Goal: Use online tool/utility: Utilize a website feature to perform a specific function

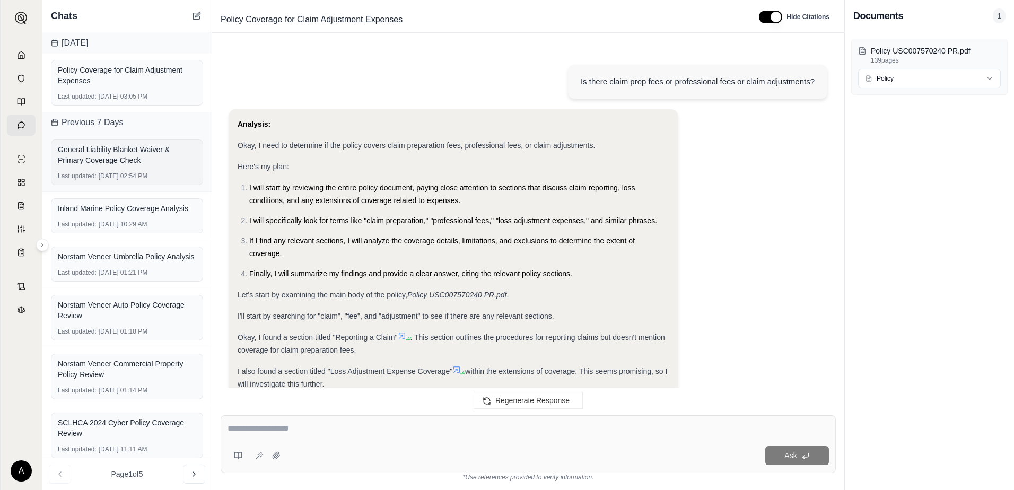
scroll to position [501, 0]
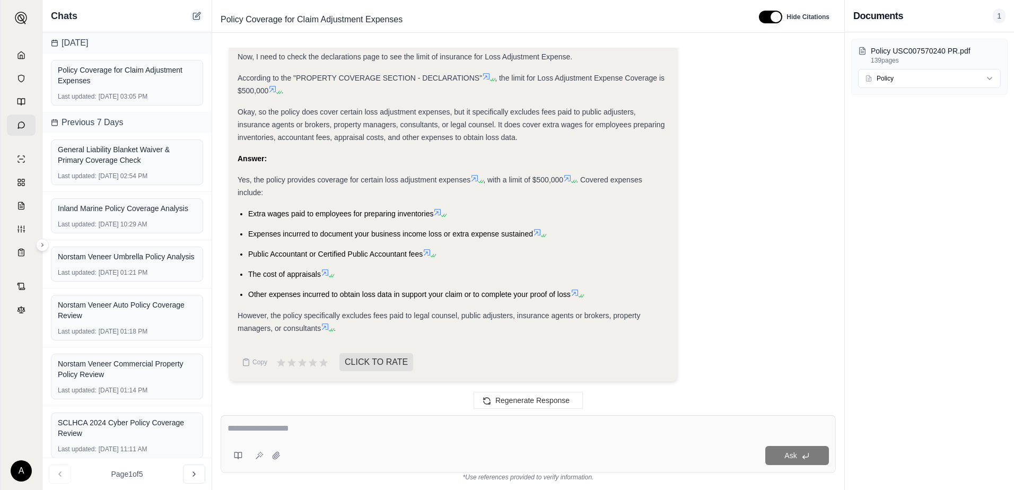
click at [201, 17] on icon at bounding box center [197, 16] width 8 height 8
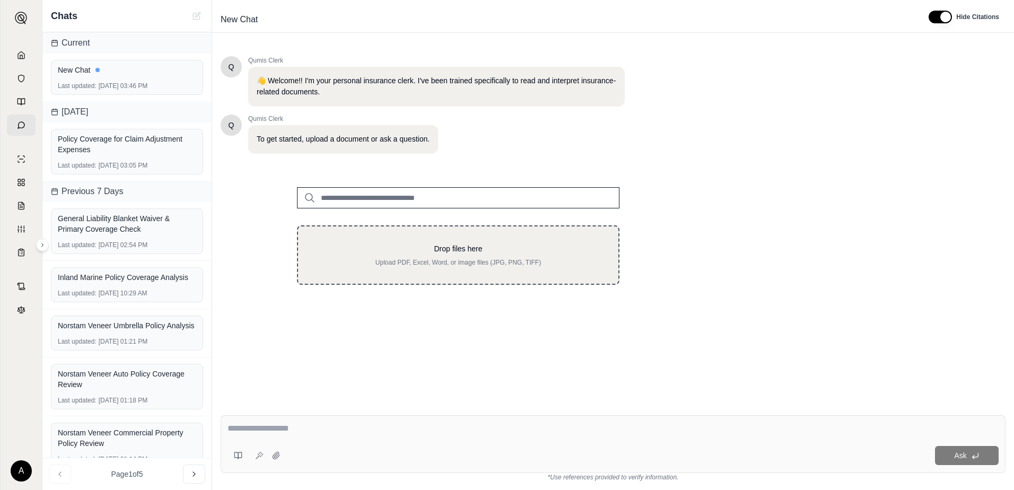
click at [376, 237] on div "Drop files here Upload PDF, Excel, Word, or image files (JPG, PNG, TIFF)" at bounding box center [458, 254] width 323 height 59
type input "**********"
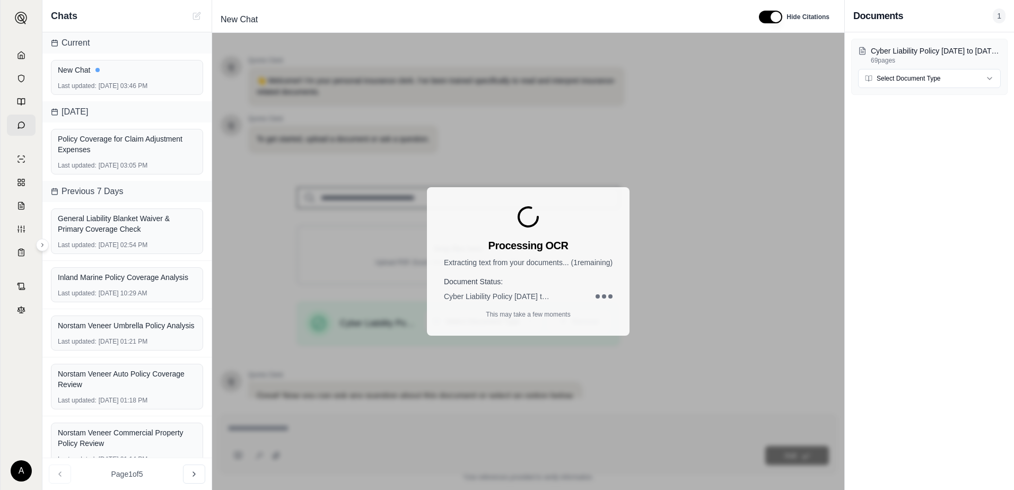
scroll to position [83, 0]
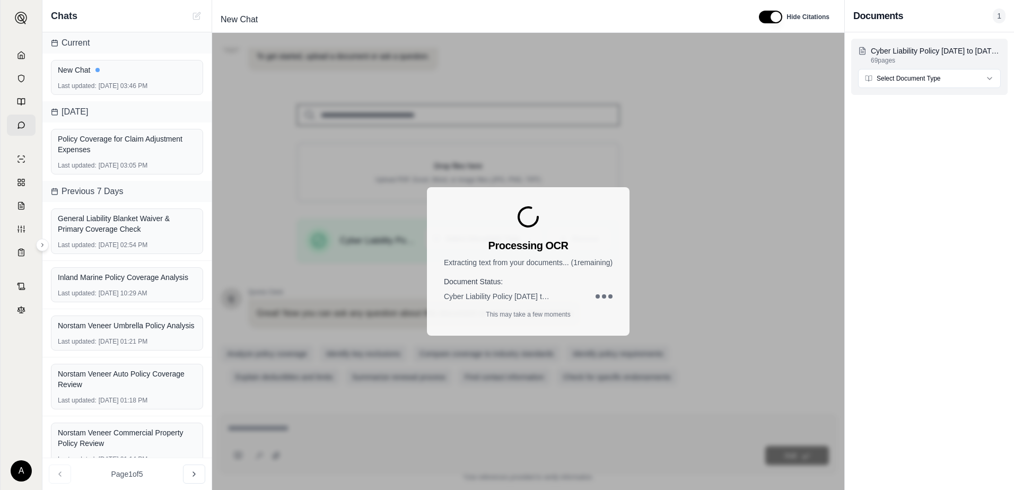
click at [940, 82] on html "A Chats Current New Chat Last updated: [DATE] 03:46 PM [DATE] Policy Coverage f…" at bounding box center [507, 245] width 1014 height 490
click at [788, 195] on div "Processing OCR Extracting text from your documents... ( 1 remaining) Document S…" at bounding box center [528, 261] width 632 height 457
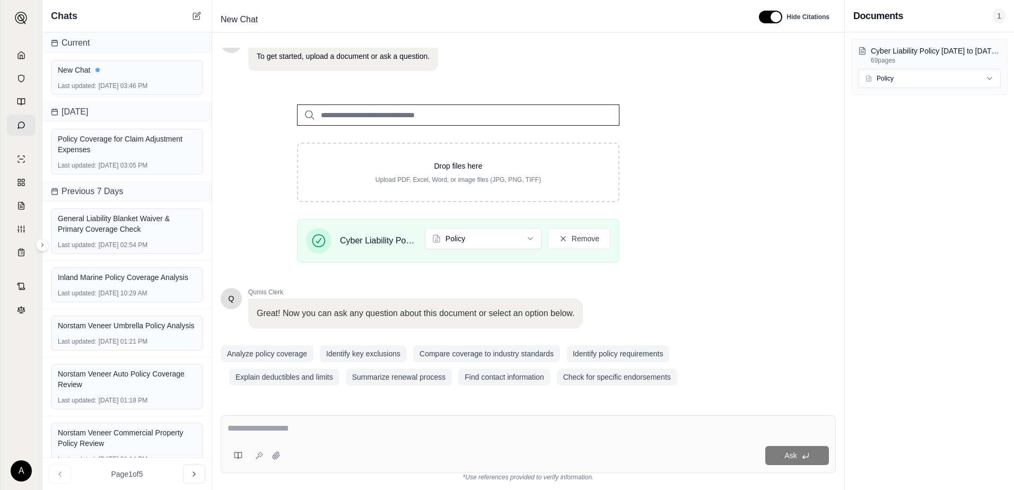
click at [301, 427] on textarea at bounding box center [529, 428] width 602 height 13
click at [280, 436] on div at bounding box center [529, 430] width 602 height 16
click at [249, 431] on textarea at bounding box center [529, 428] width 602 height 13
paste textarea "**********"
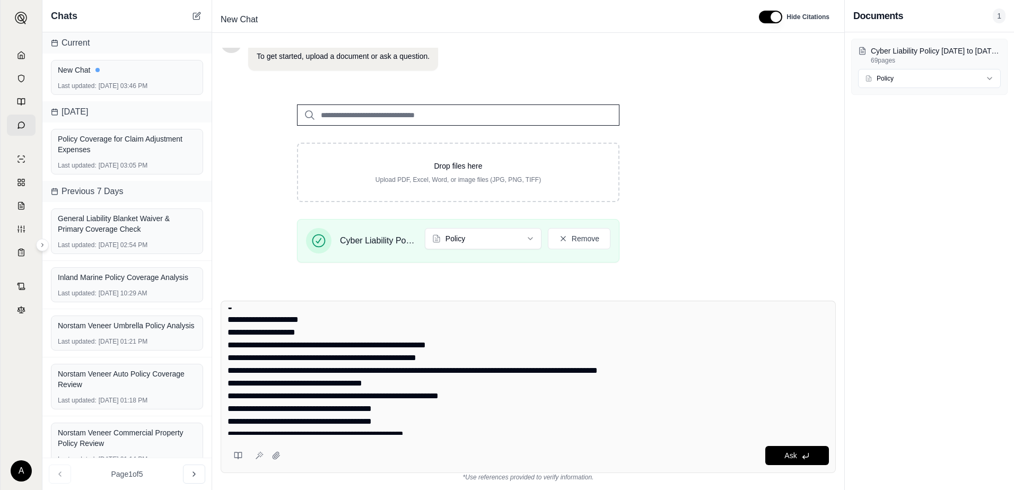
scroll to position [0, 0]
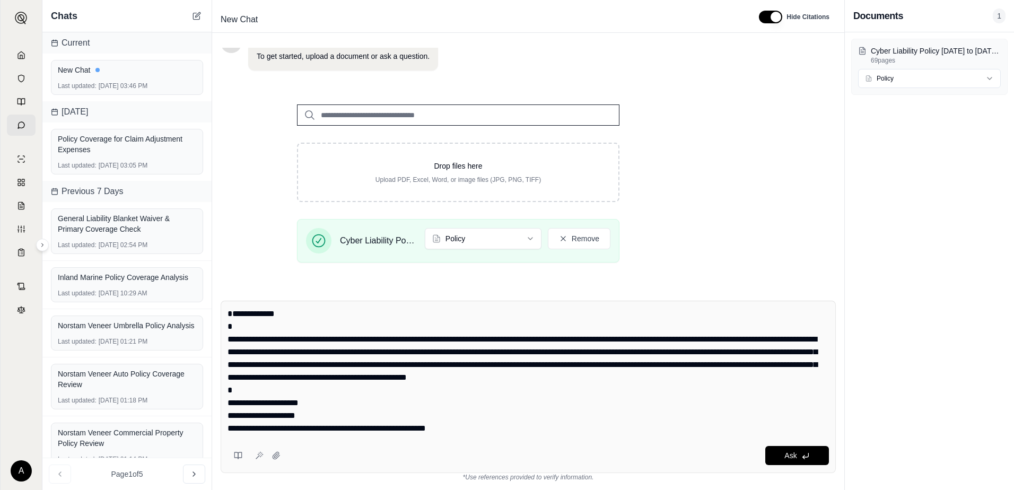
drag, startPoint x: 291, startPoint y: 332, endPoint x: 215, endPoint y: 327, distance: 75.5
click at [215, 327] on div "Ask *Use references provided to verify information." at bounding box center [528, 391] width 632 height 198
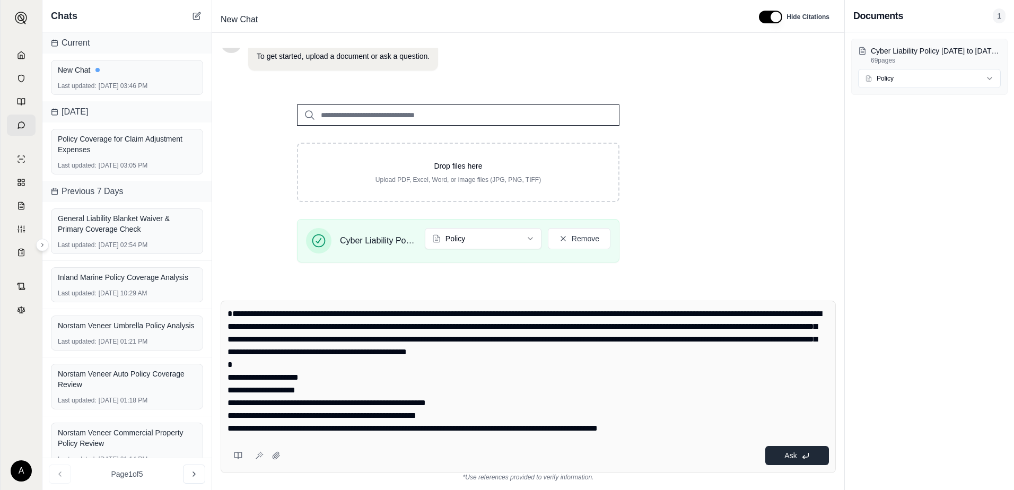
type textarea "**********"
click at [809, 457] on icon at bounding box center [806, 456] width 8 height 8
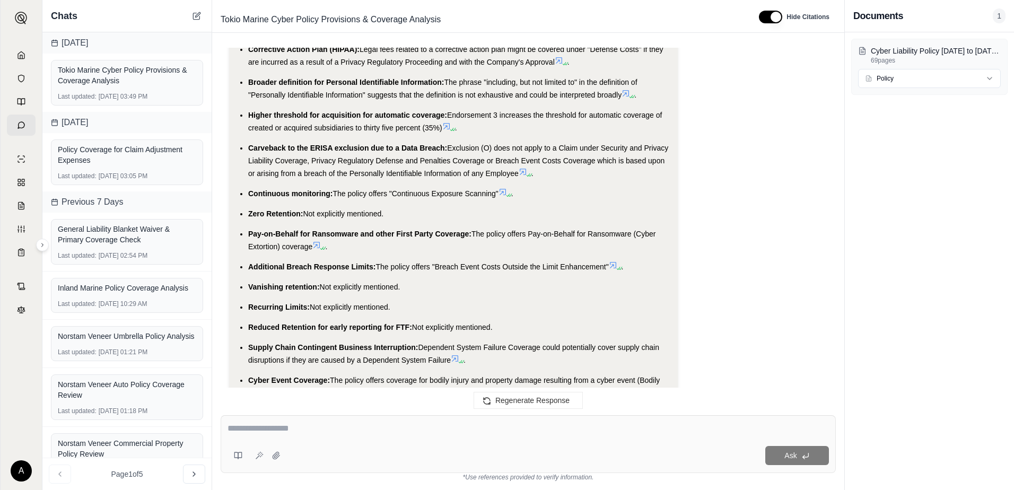
scroll to position [2691, 0]
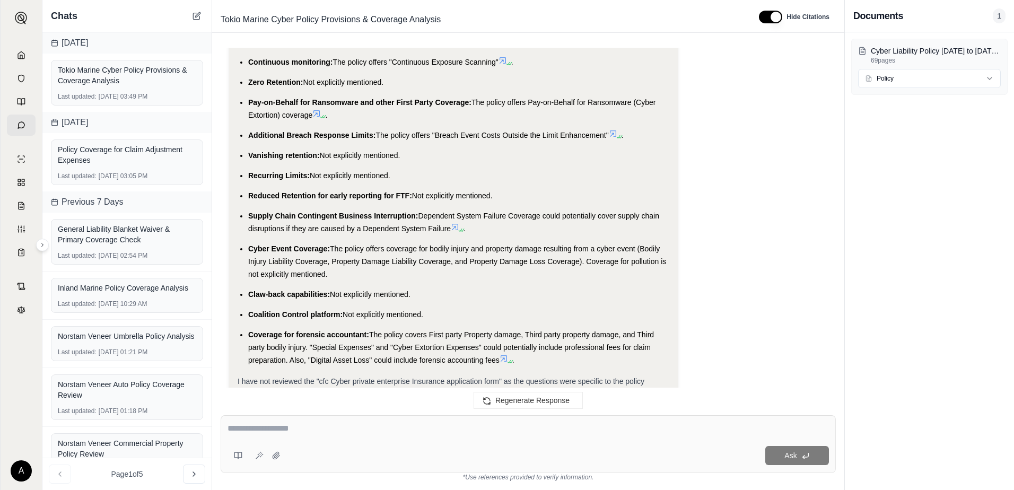
click at [295, 424] on textarea at bounding box center [529, 428] width 602 height 13
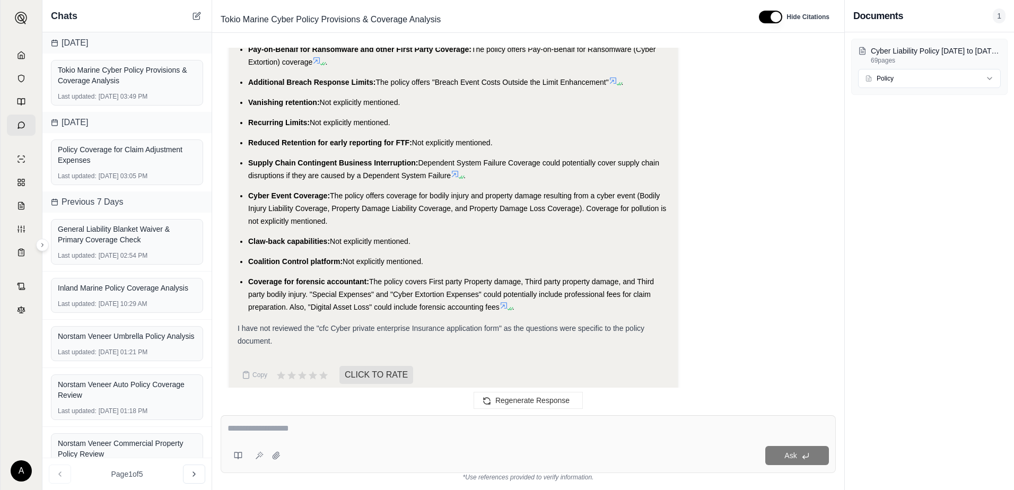
paste textarea "**********"
type textarea "**********"
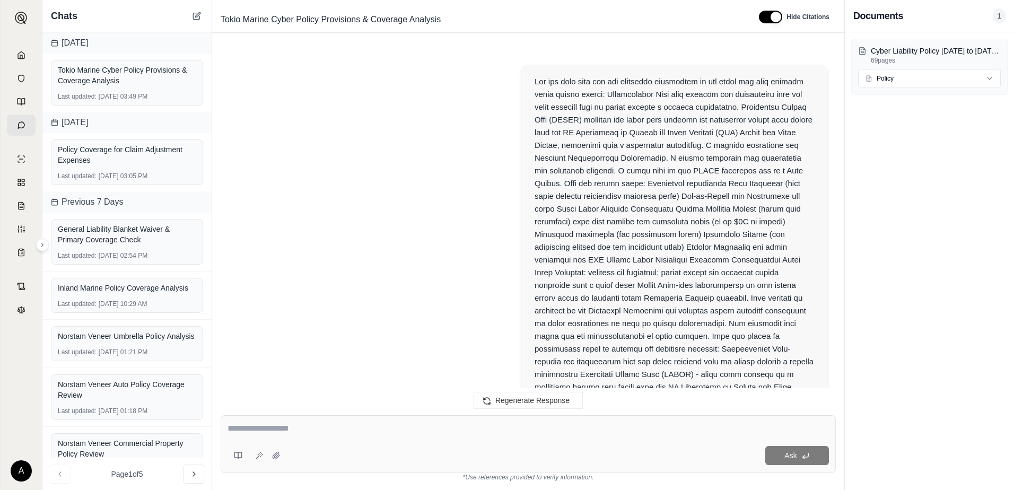
scroll to position [3060, 0]
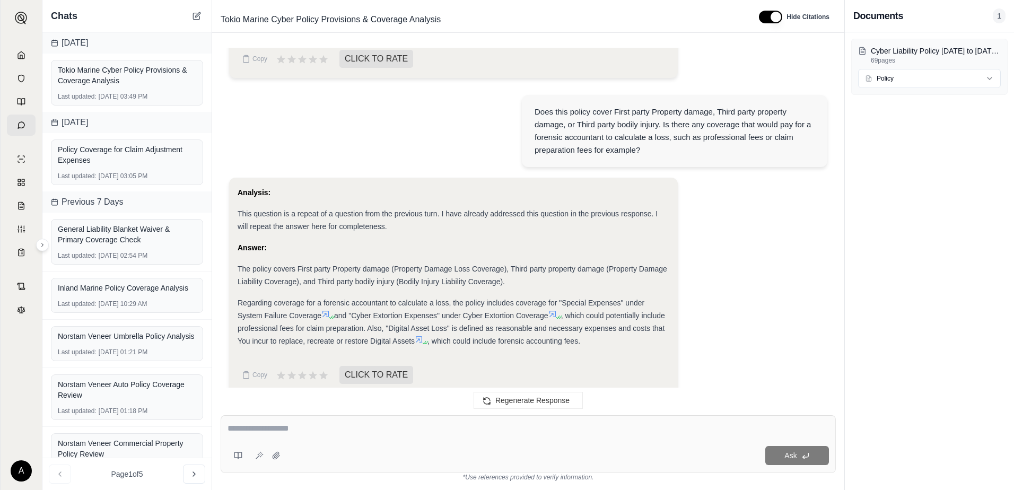
click at [302, 425] on textarea at bounding box center [529, 428] width 602 height 13
type textarea "**********"
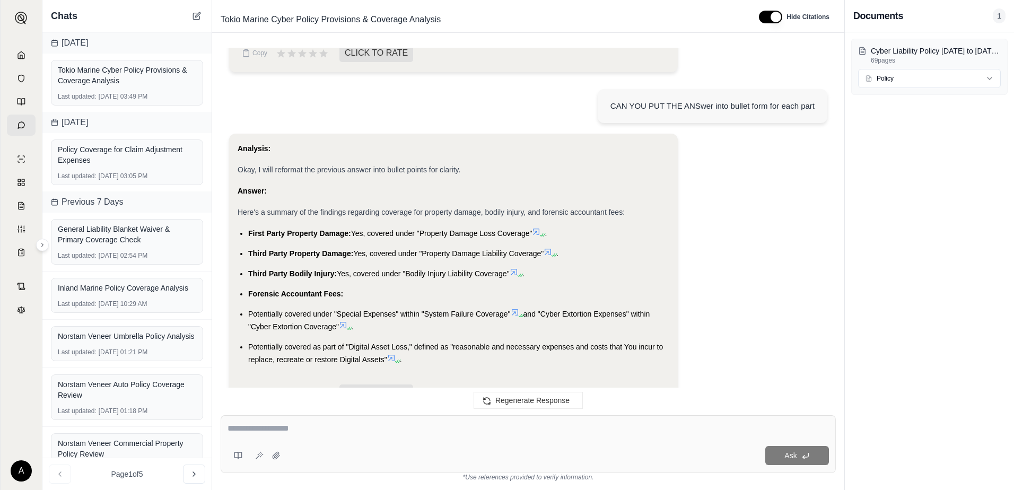
scroll to position [3401, 0]
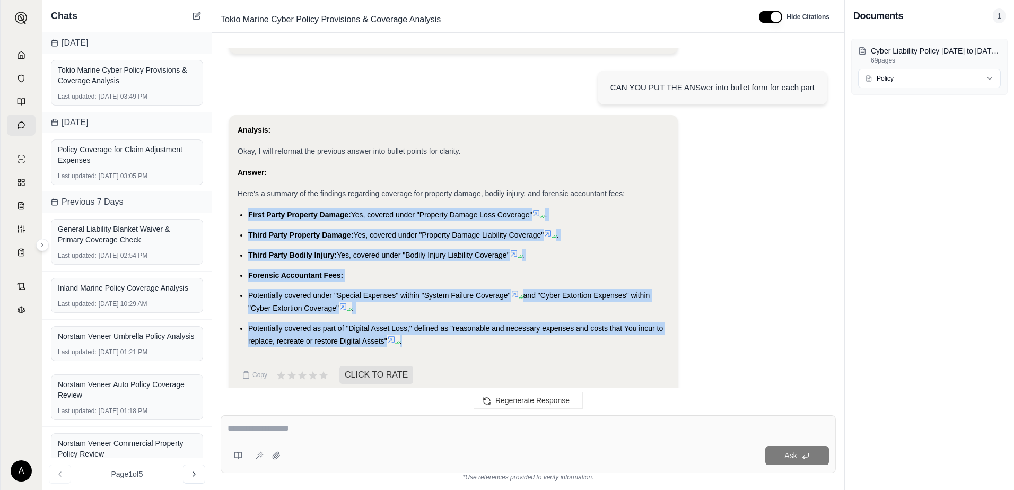
drag, startPoint x: 408, startPoint y: 331, endPoint x: 250, endPoint y: 206, distance: 201.7
click at [250, 208] on ul "First Party Property Damage: Yes, covered under "Property Damage Loss Coverage"…" at bounding box center [454, 277] width 432 height 139
copy ul "First Party Property Damage: Yes, covered under "Property Damage Loss Coverage"…"
click at [841, 243] on div "Analysis: Okay, this is a complex request. I need to analyze the provided "Cybe…" at bounding box center [528, 223] width 632 height 368
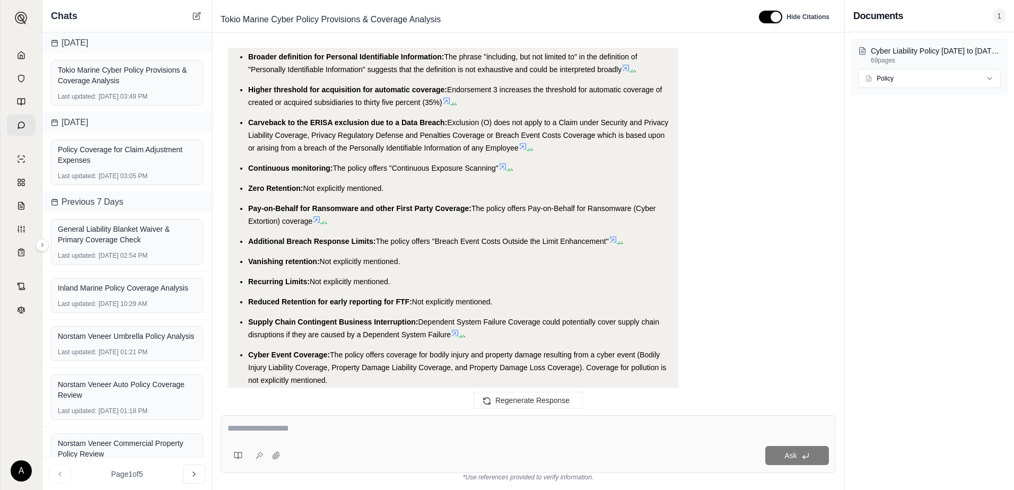
scroll to position [2450, 0]
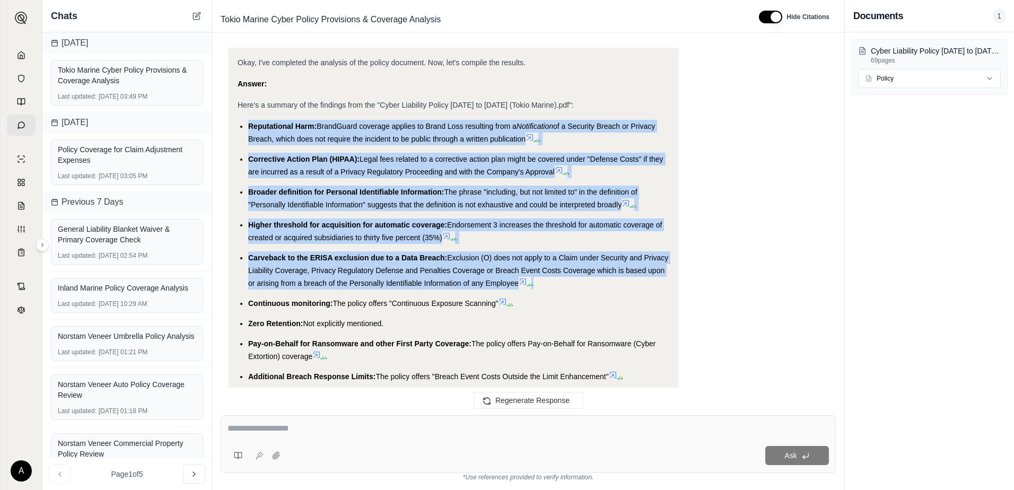
drag, startPoint x: 570, startPoint y: 267, endPoint x: 247, endPoint y: 117, distance: 356.7
click at [247, 120] on ul "Reputational Harm: BrandGuard coverage applies to Brand Loss resulting from a N…" at bounding box center [454, 364] width 432 height 488
copy ul "Reputational Harm: BrandGuard coverage applies to Brand Loss resulting from a N…"
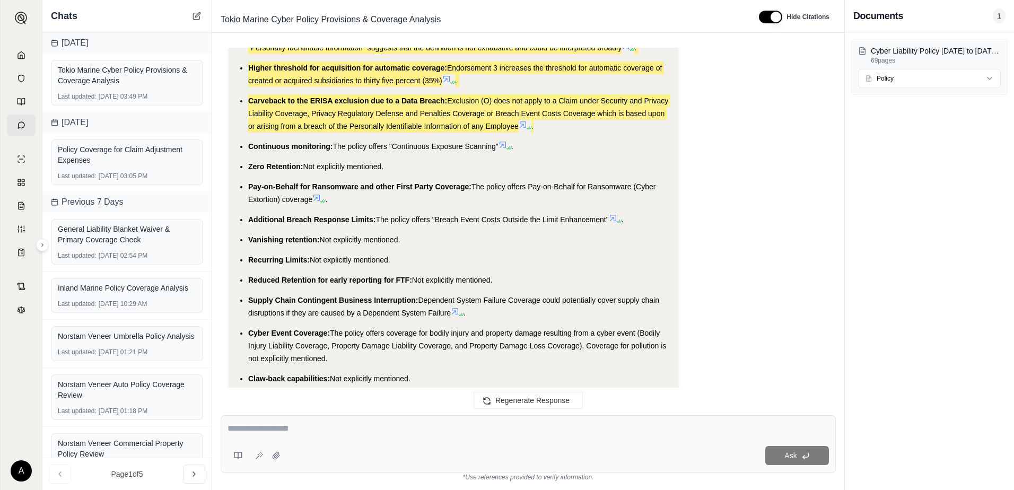
scroll to position [2609, 0]
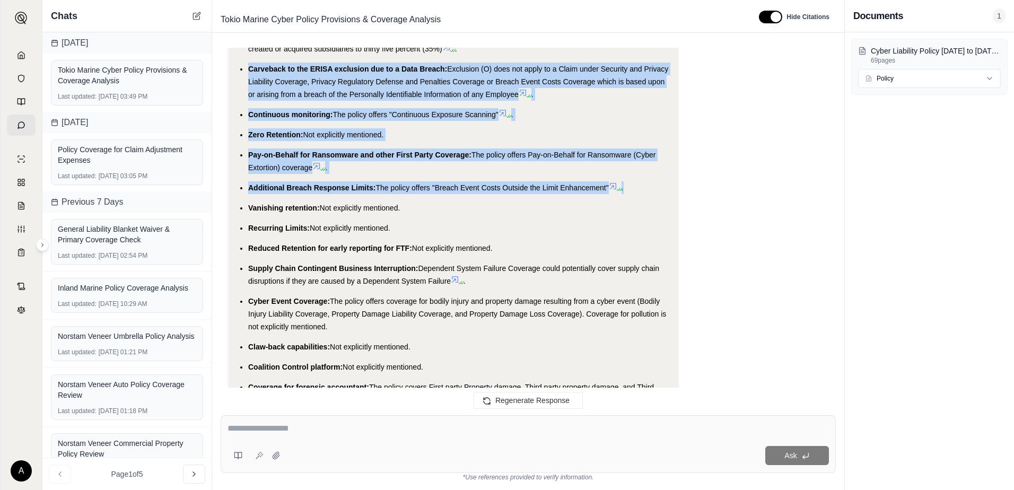
scroll to position [2632, 0]
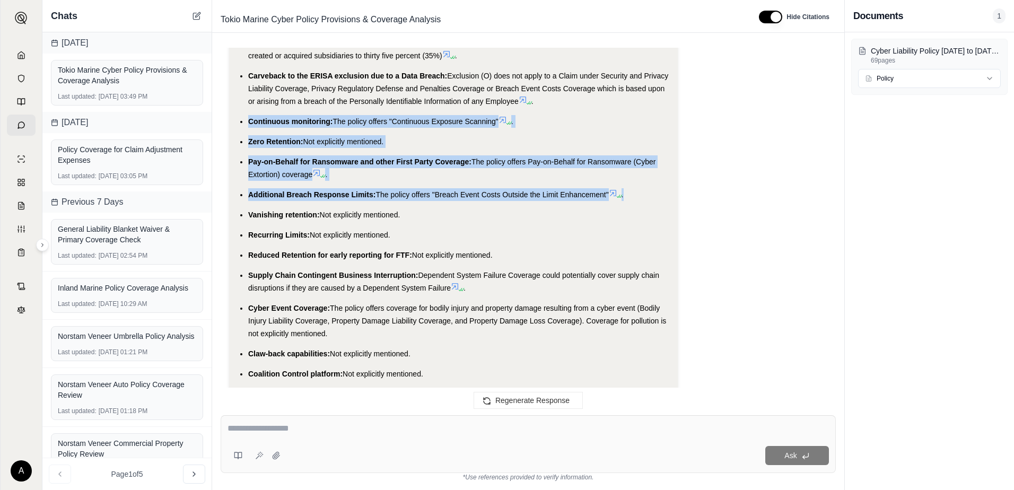
drag, startPoint x: 635, startPoint y: 177, endPoint x: 242, endPoint y: 99, distance: 400.8
click at [242, 99] on ul "Reputational Harm: BrandGuard coverage applies to Brand Loss resulting from a N…" at bounding box center [454, 182] width 432 height 488
copy ul "Continuous monitoring: The policy offers "Continuous Exposure Scanning" . Zero …"
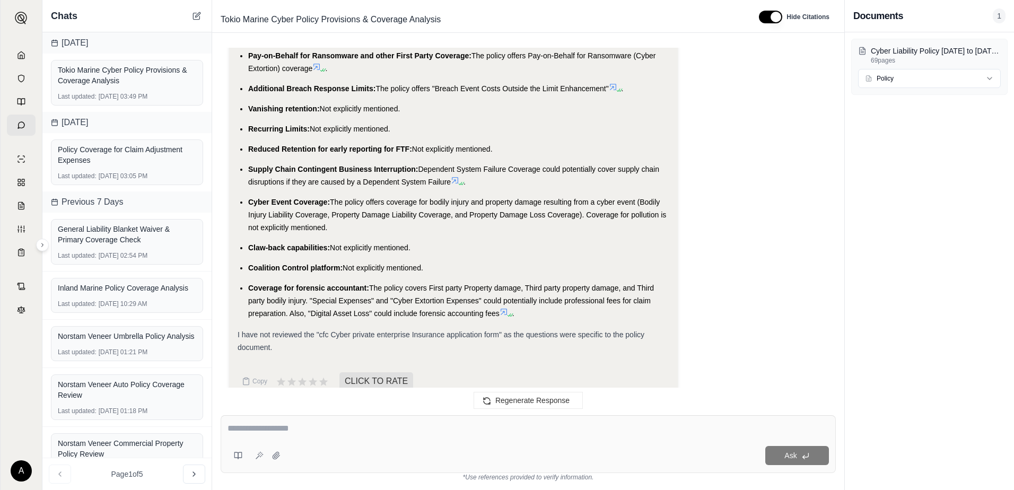
scroll to position [2711, 0]
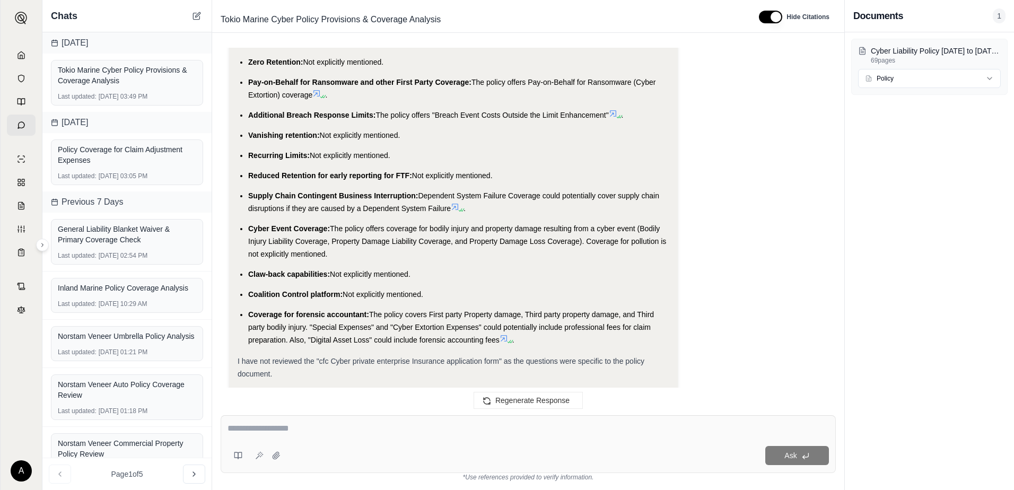
drag, startPoint x: 429, startPoint y: 282, endPoint x: 246, endPoint y: 262, distance: 184.1
click at [246, 262] on ul "Reputational Harm: BrandGuard coverage applies to Brand Loss resulting from a N…" at bounding box center [454, 102] width 432 height 488
copy ul "Claw-back capabilities: Not explicitly mentioned. Coalition Control platform: N…"
drag, startPoint x: 253, startPoint y: 119, endPoint x: 259, endPoint y: 128, distance: 10.6
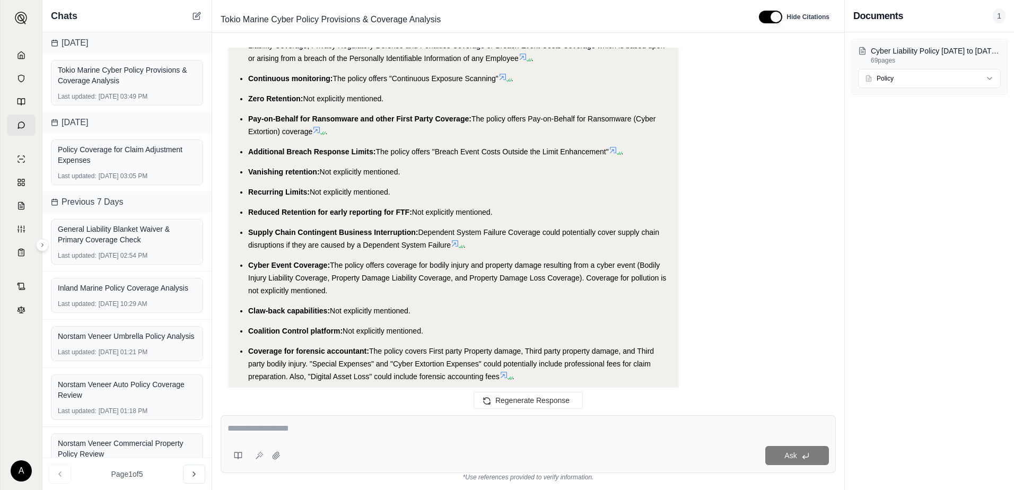
scroll to position [2649, 0]
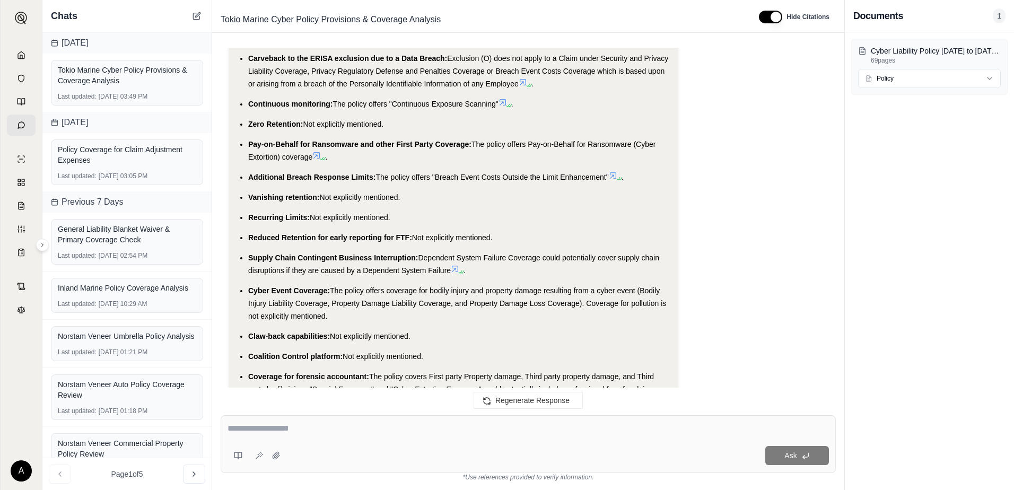
drag, startPoint x: 249, startPoint y: 183, endPoint x: 343, endPoint y: 302, distance: 151.9
click at [343, 302] on ul "Reputational Harm: BrandGuard coverage applies to Brand Loss resulting from a N…" at bounding box center [454, 164] width 432 height 488
copy ul "Vanishing retention: Not explicitly mentioned. Recurring Limits: Not explicitly…"
